Goal: Complete application form

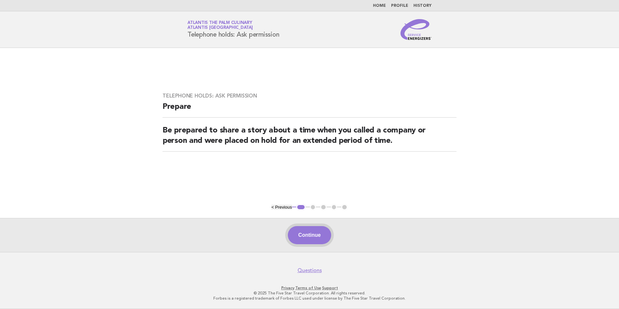
click at [320, 237] on button "Continue" at bounding box center [309, 235] width 43 height 18
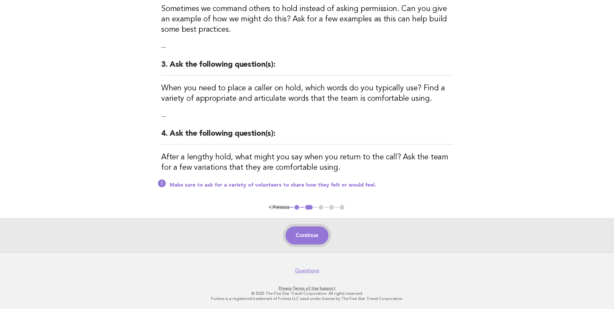
click at [313, 240] on button "Continue" at bounding box center [307, 235] width 43 height 18
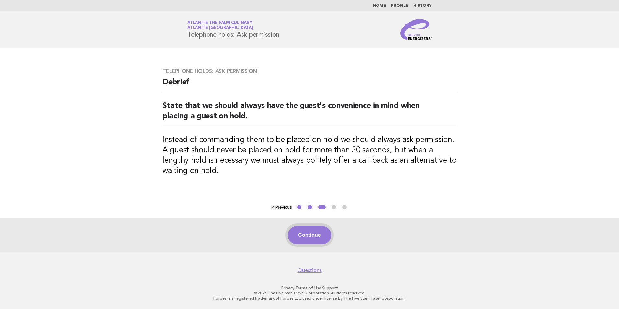
click at [319, 239] on button "Continue" at bounding box center [309, 235] width 43 height 18
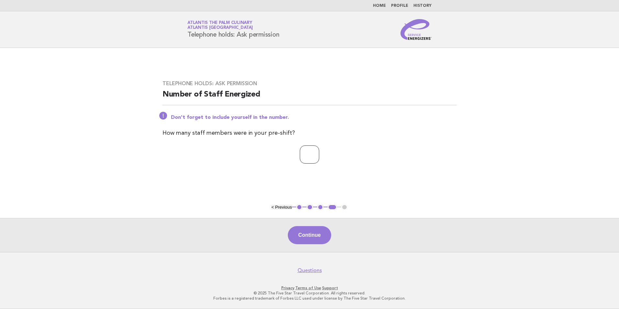
click at [319, 154] on input "*" at bounding box center [309, 154] width 19 height 18
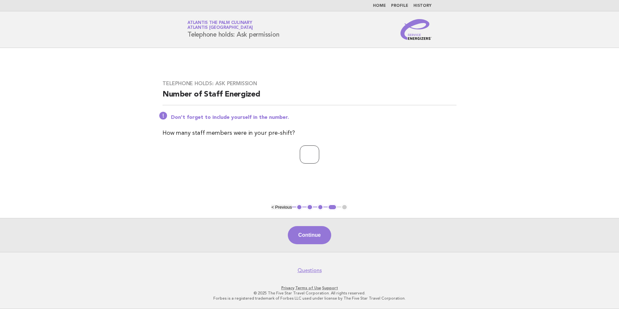
click at [319, 154] on input "*" at bounding box center [309, 154] width 19 height 18
type input "*"
click at [319, 154] on input "*" at bounding box center [309, 154] width 19 height 18
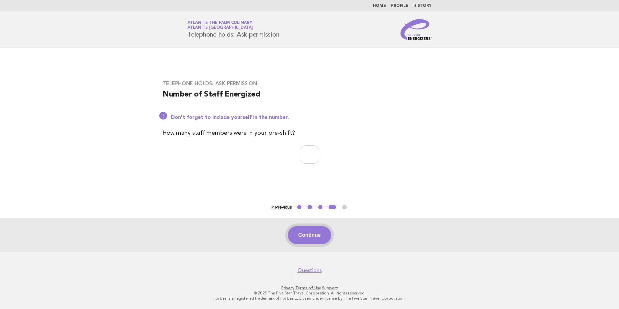
click at [302, 236] on button "Continue" at bounding box center [309, 235] width 43 height 18
